Goal: Task Accomplishment & Management: Manage account settings

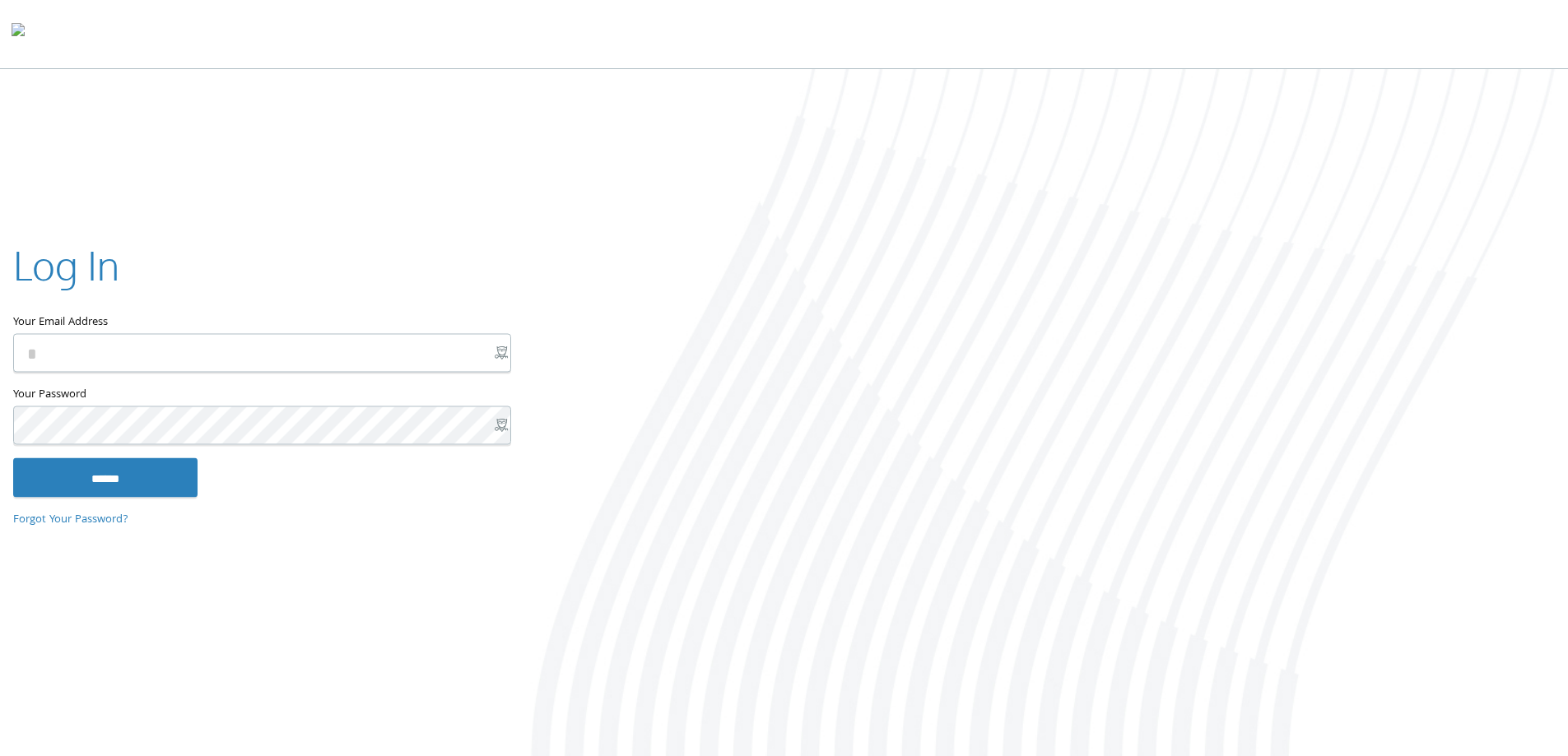
type input "**********"
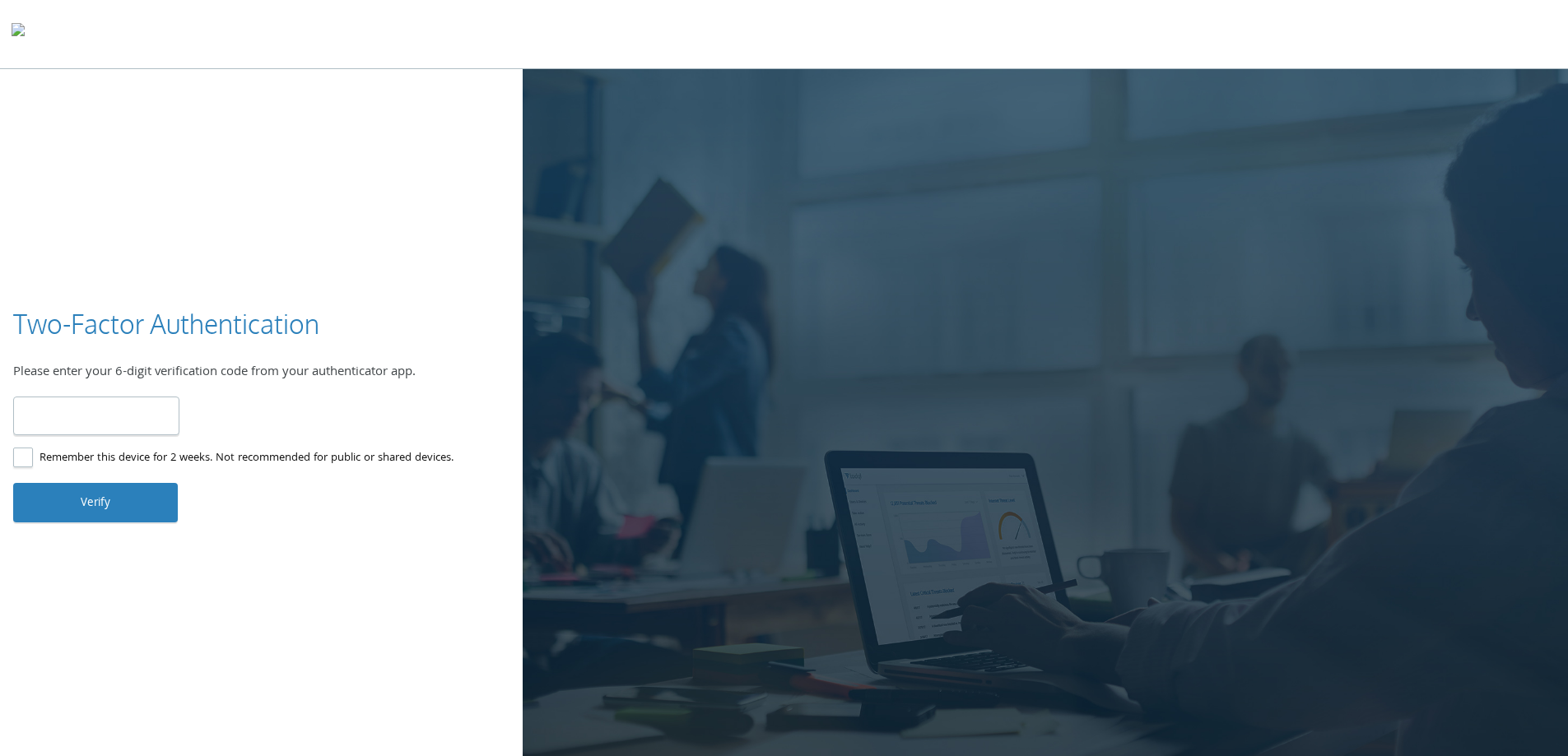
click at [129, 415] on input "number" at bounding box center [96, 416] width 166 height 39
click at [107, 417] on input "number" at bounding box center [96, 416] width 166 height 39
type input "******"
